Goal: Transaction & Acquisition: Purchase product/service

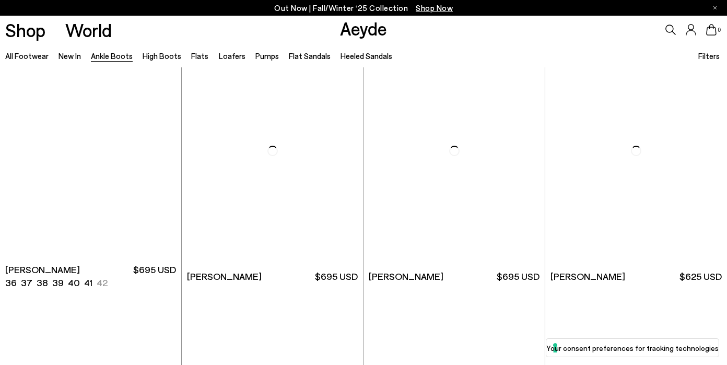
scroll to position [1547, 0]
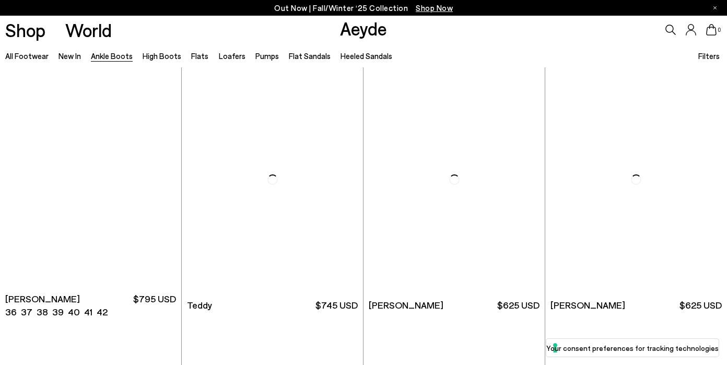
scroll to position [3276, 0]
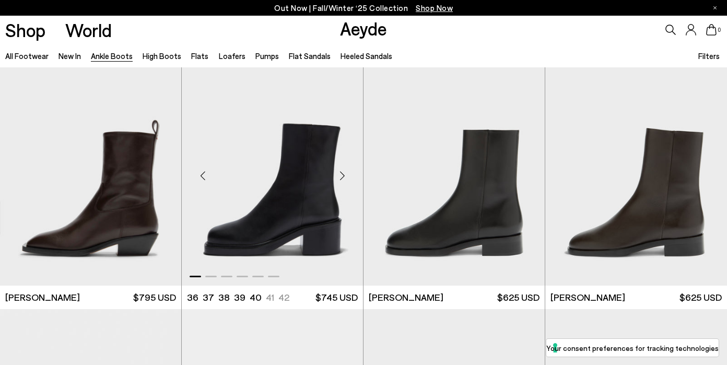
click at [342, 175] on div "Next slide" at bounding box center [341, 175] width 31 height 31
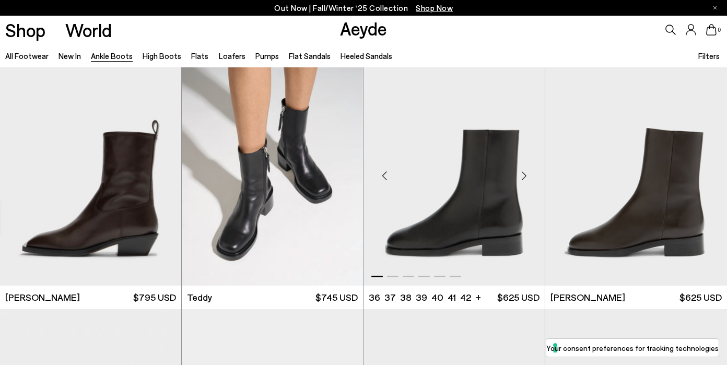
click at [527, 177] on div "Next slide" at bounding box center [523, 175] width 31 height 31
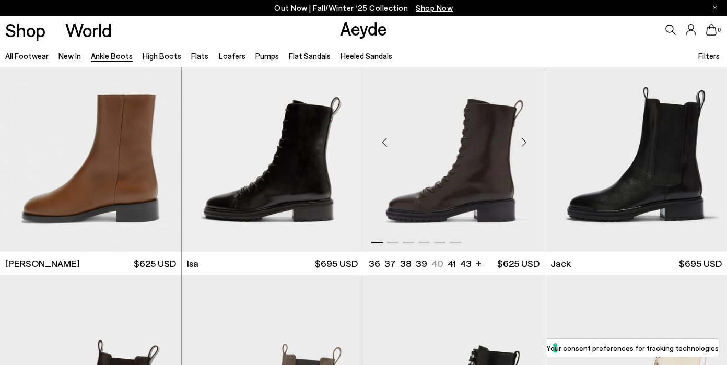
scroll to position [3562, 0]
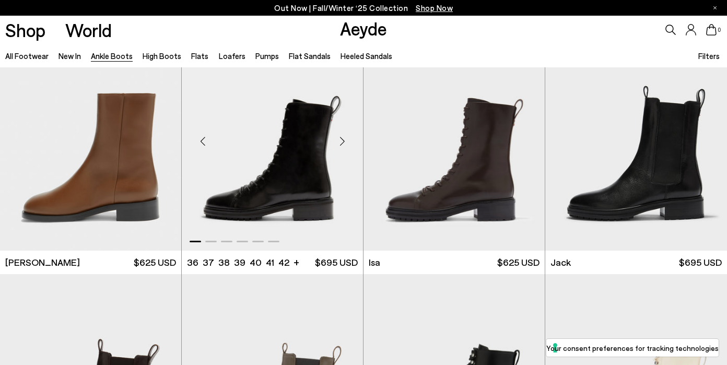
click at [343, 138] on div "Next slide" at bounding box center [341, 140] width 31 height 31
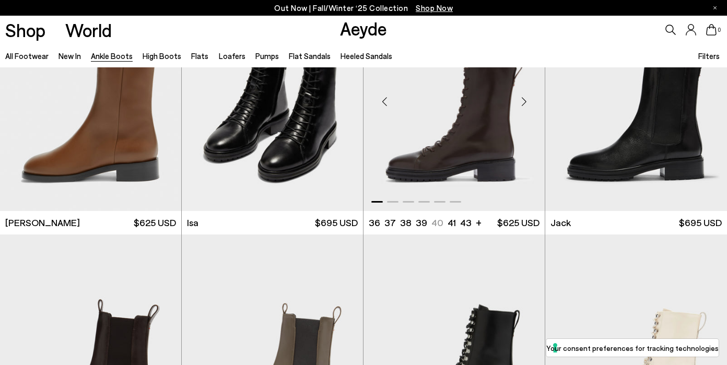
scroll to position [3547, 0]
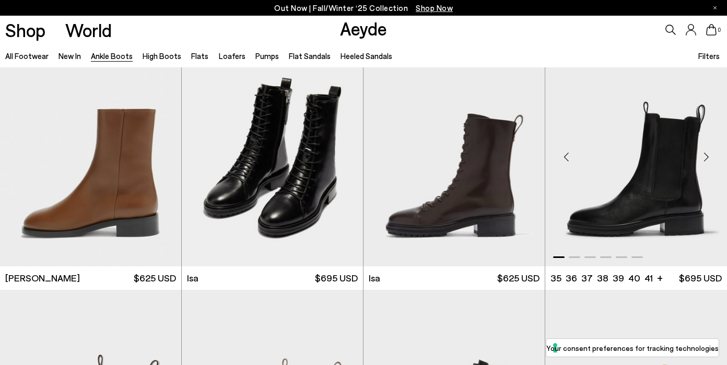
click at [705, 155] on div "Next slide" at bounding box center [705, 156] width 31 height 31
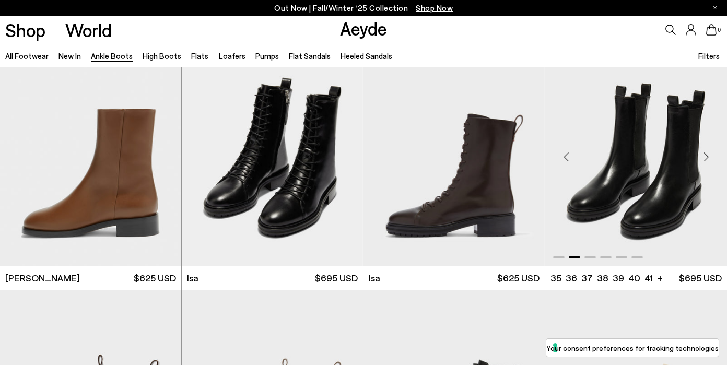
click at [705, 155] on div "Next slide" at bounding box center [705, 156] width 31 height 31
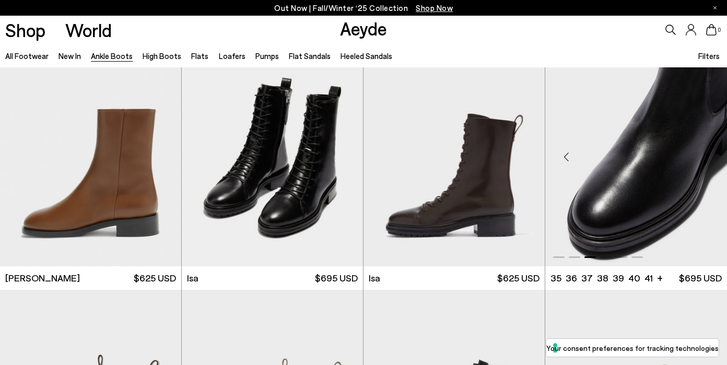
click at [705, 155] on div "Next slide" at bounding box center [705, 156] width 31 height 31
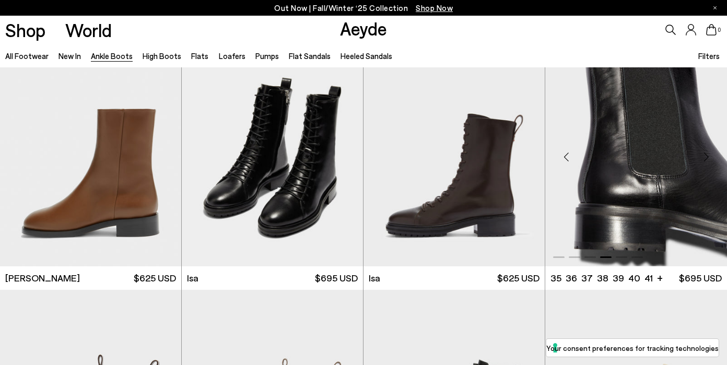
click at [705, 155] on div "Next slide" at bounding box center [705, 156] width 31 height 31
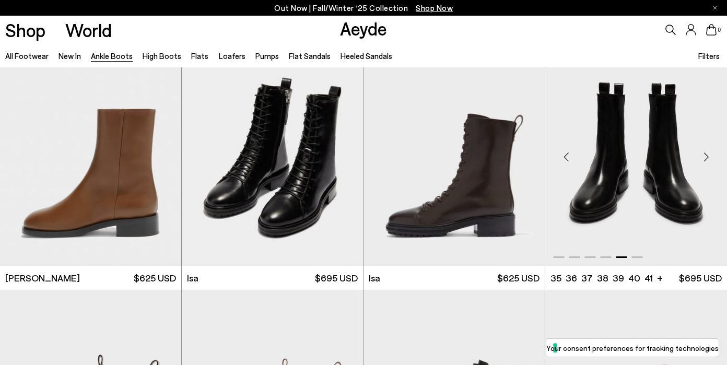
click at [705, 155] on div "Next slide" at bounding box center [705, 156] width 31 height 31
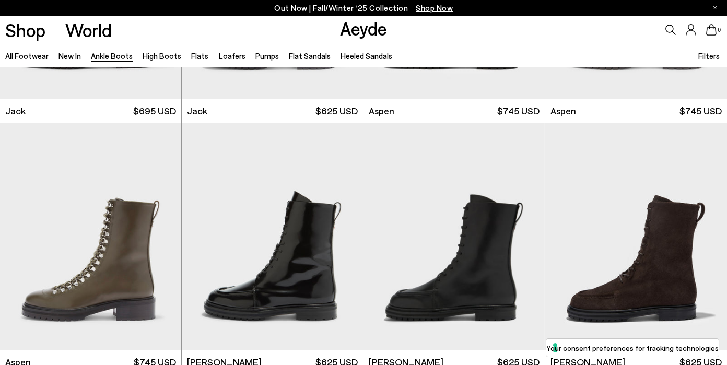
scroll to position [3972, 0]
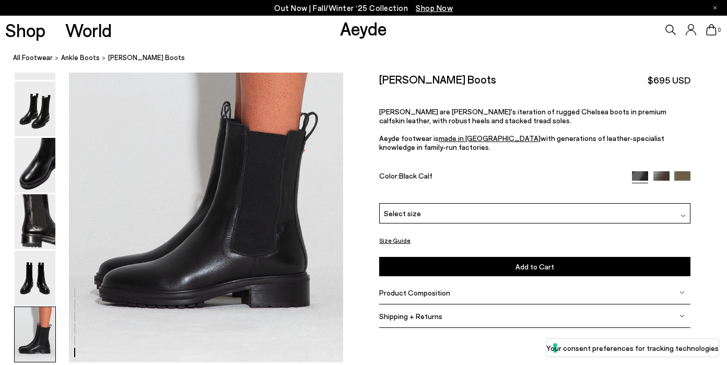
scroll to position [1978, 0]
